Goal: Task Accomplishment & Management: Complete application form

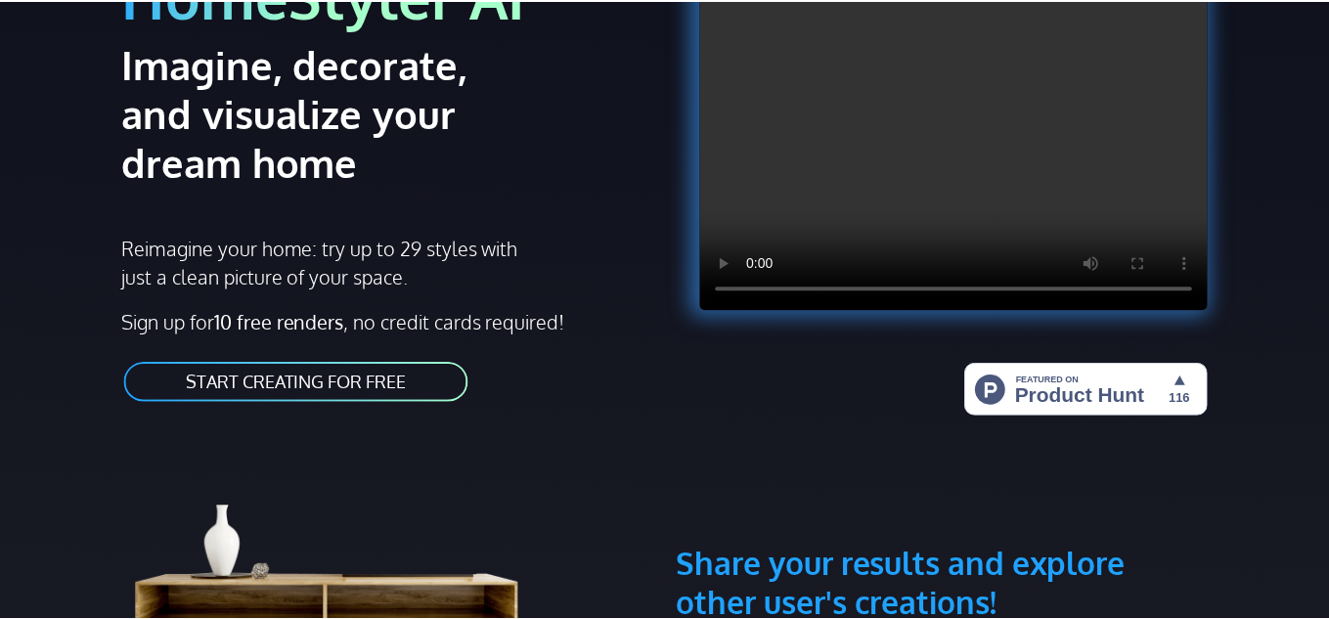
scroll to position [241, 0]
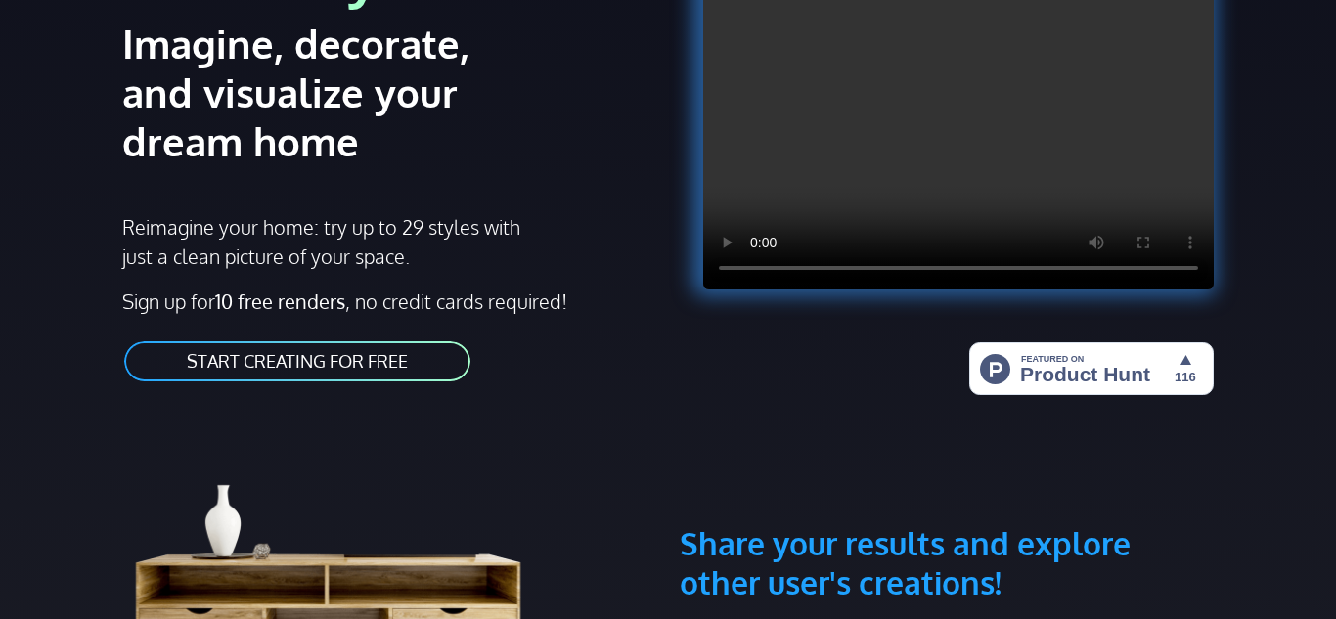
click at [356, 350] on link "START CREATING FOR FREE" at bounding box center [297, 361] width 350 height 44
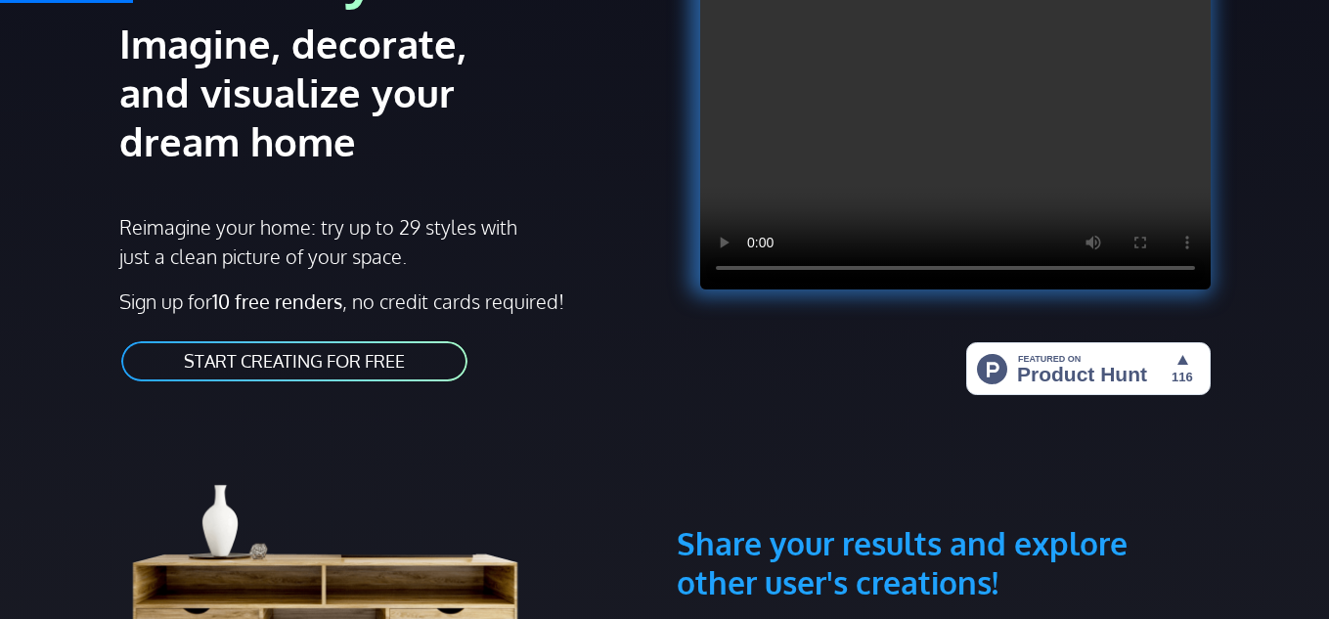
click at [356, 350] on link "START CREATING FOR FREE" at bounding box center [294, 361] width 350 height 44
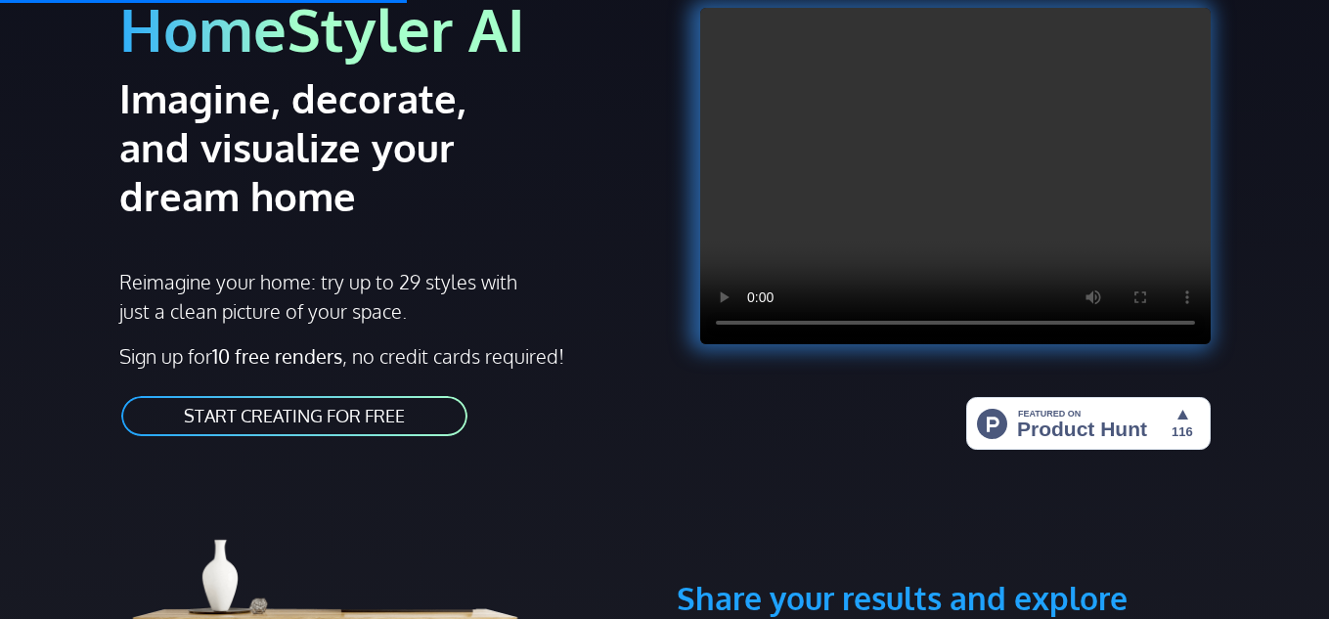
scroll to position [183, 0]
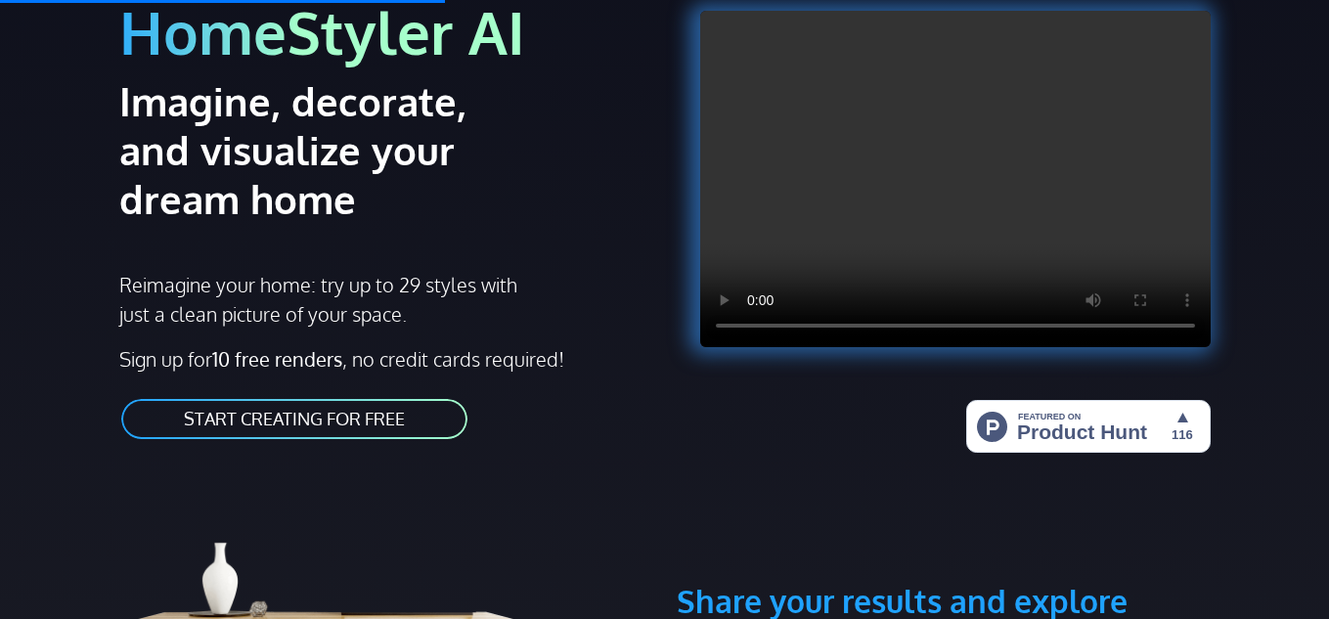
click at [405, 414] on link "START CREATING FOR FREE" at bounding box center [294, 419] width 350 height 44
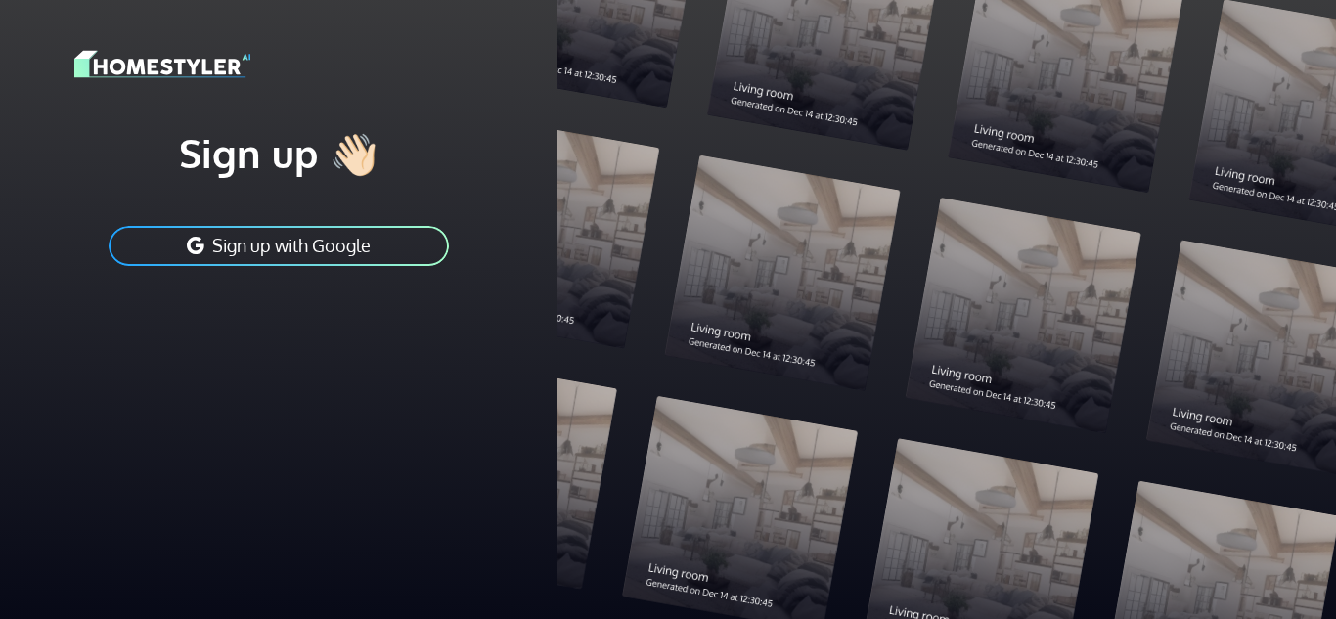
click at [387, 245] on button "Sign up with Google" at bounding box center [279, 246] width 344 height 44
